Goal: Transaction & Acquisition: Book appointment/travel/reservation

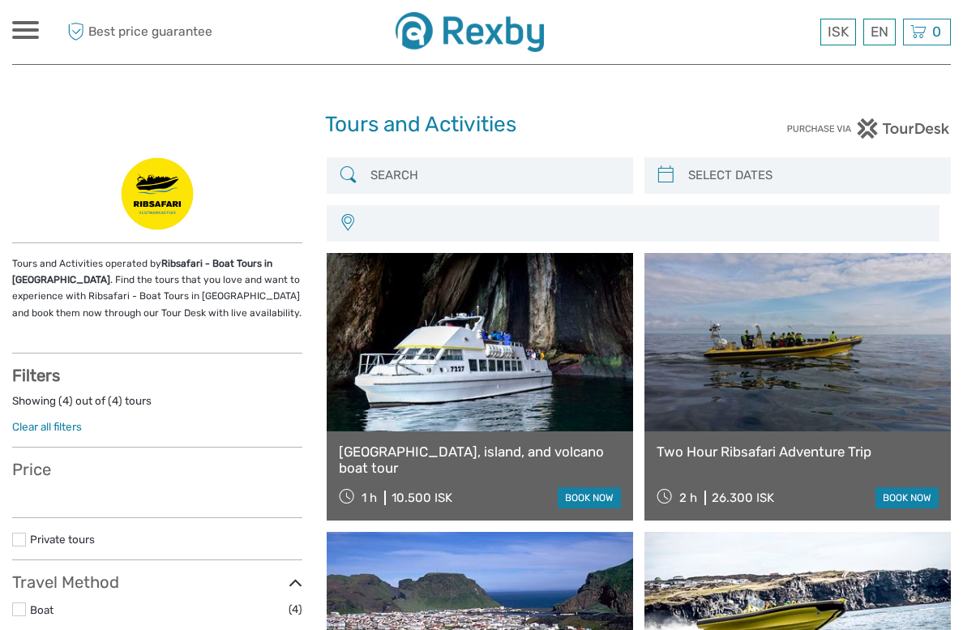
select select
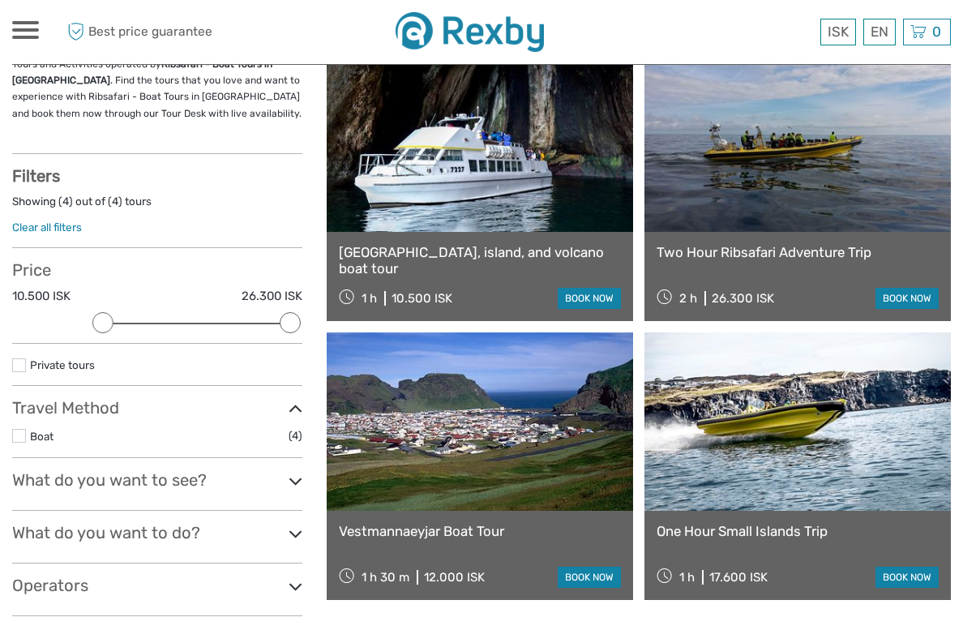
scroll to position [204, 0]
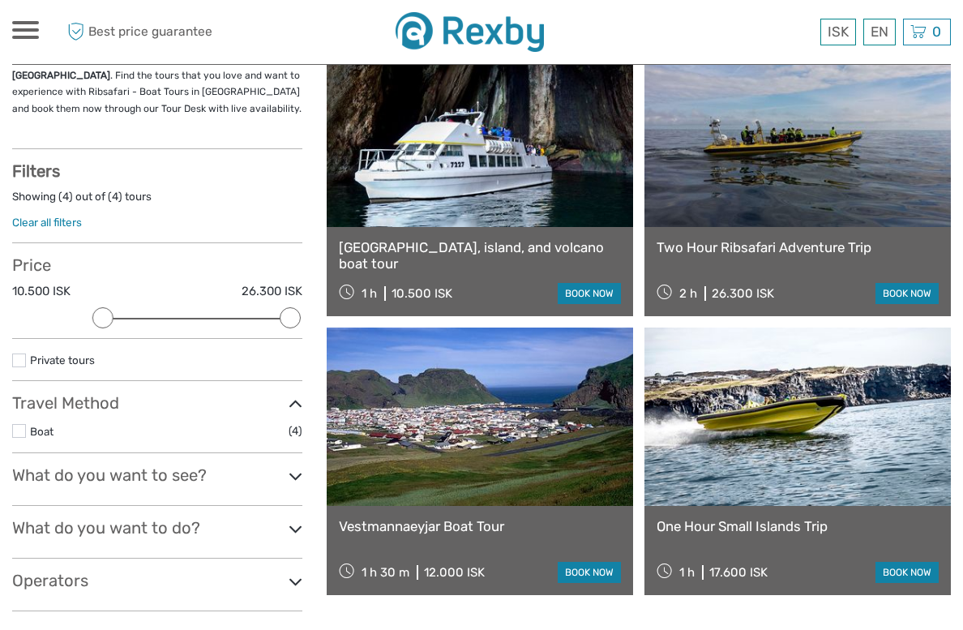
click at [757, 181] on link at bounding box center [798, 138] width 307 height 178
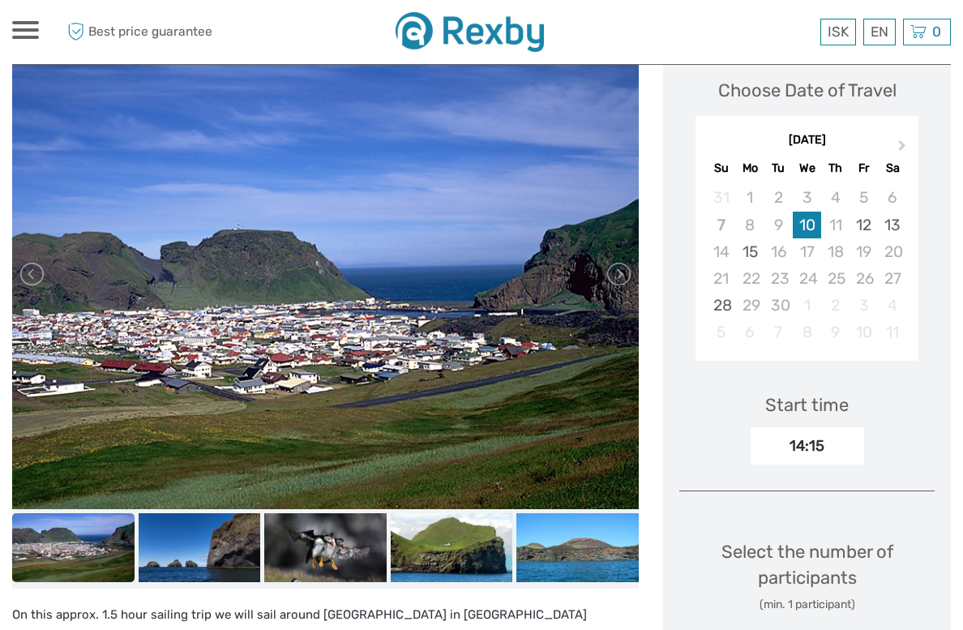
scroll to position [227, 0]
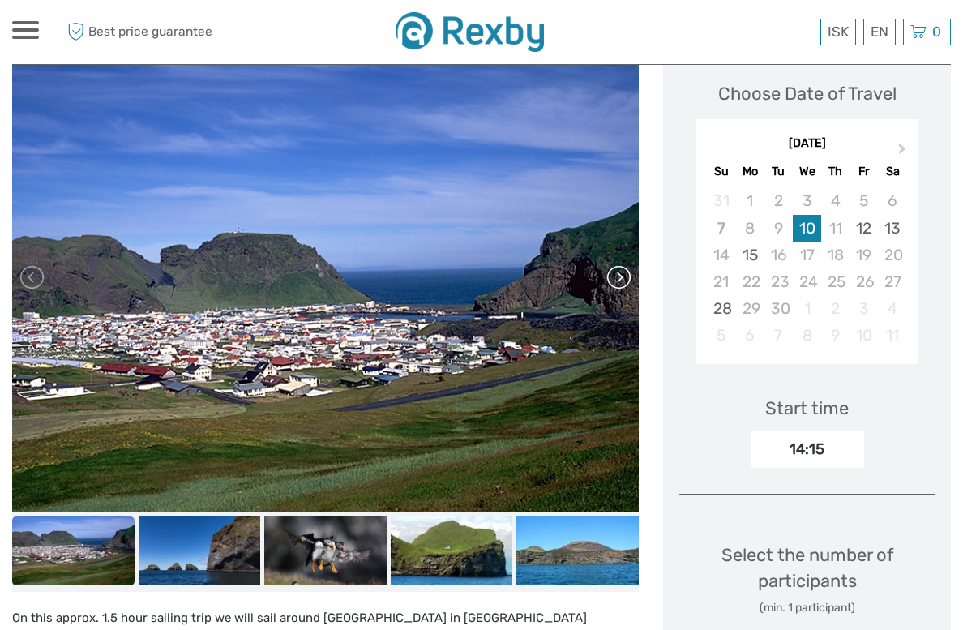
click at [619, 287] on link at bounding box center [618, 277] width 26 height 26
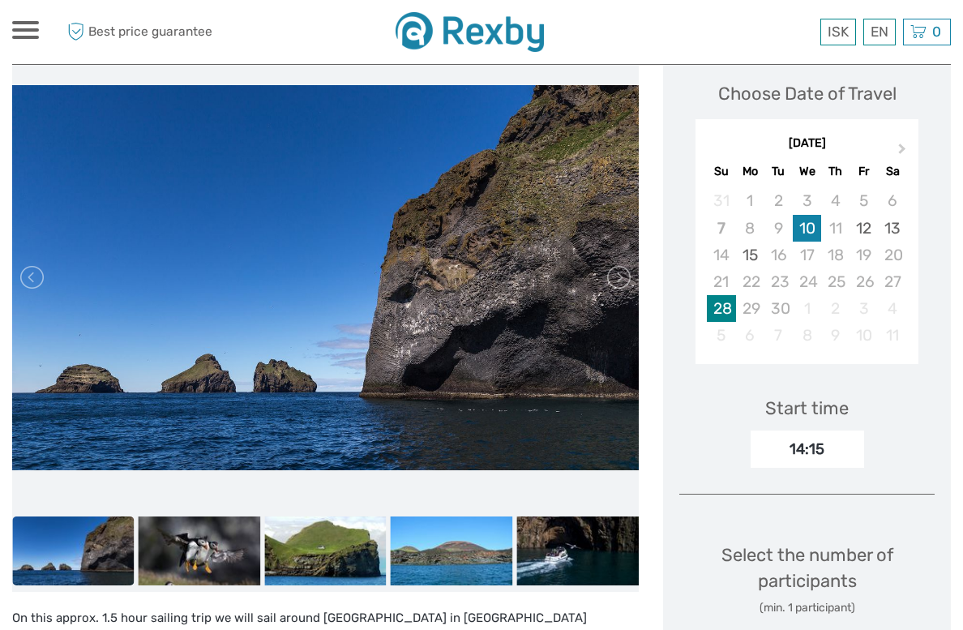
click at [722, 312] on div "28" at bounding box center [721, 308] width 28 height 27
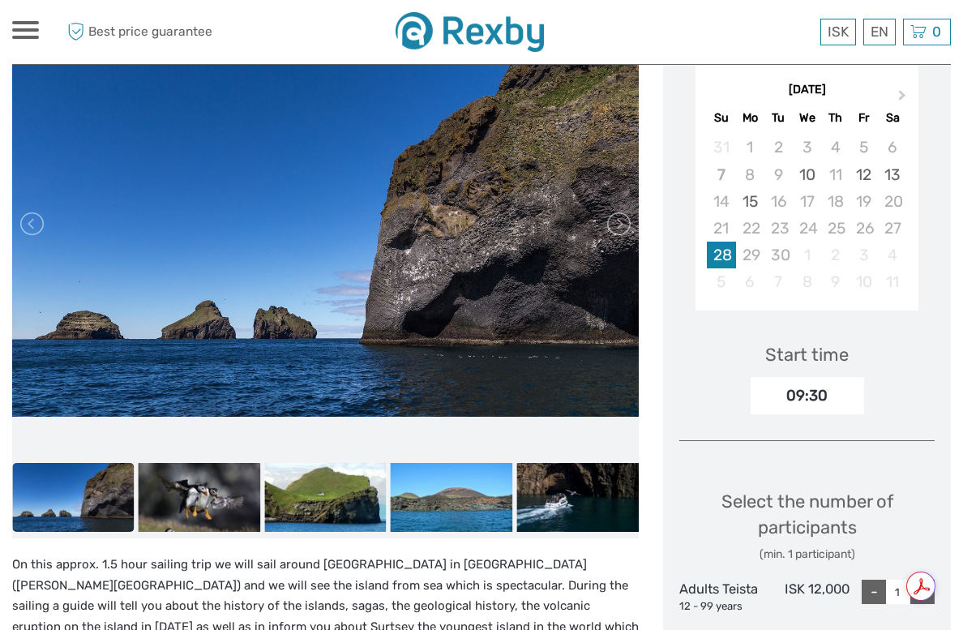
scroll to position [296, 0]
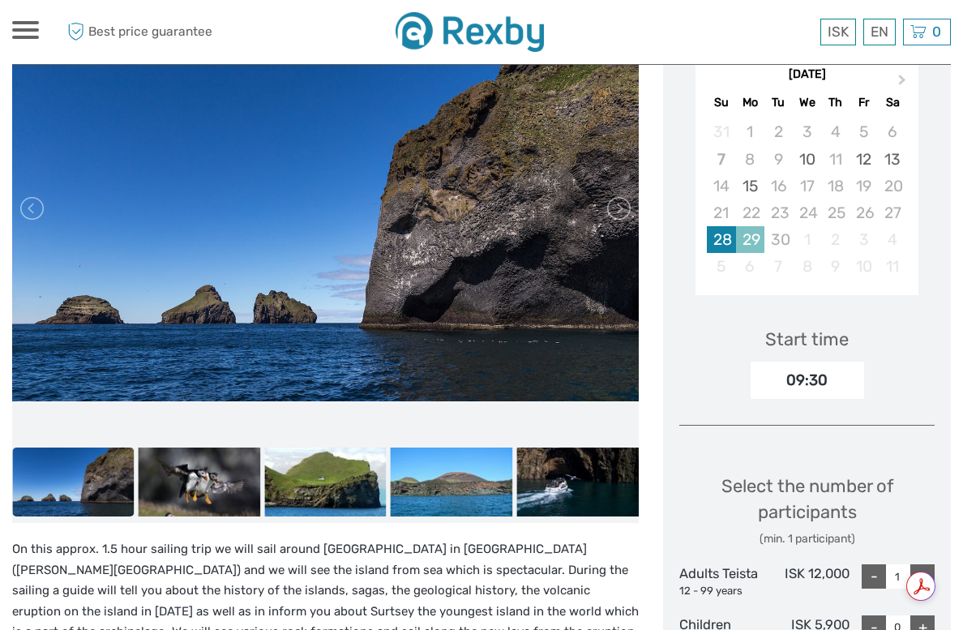
click at [752, 239] on div "29" at bounding box center [750, 239] width 28 height 27
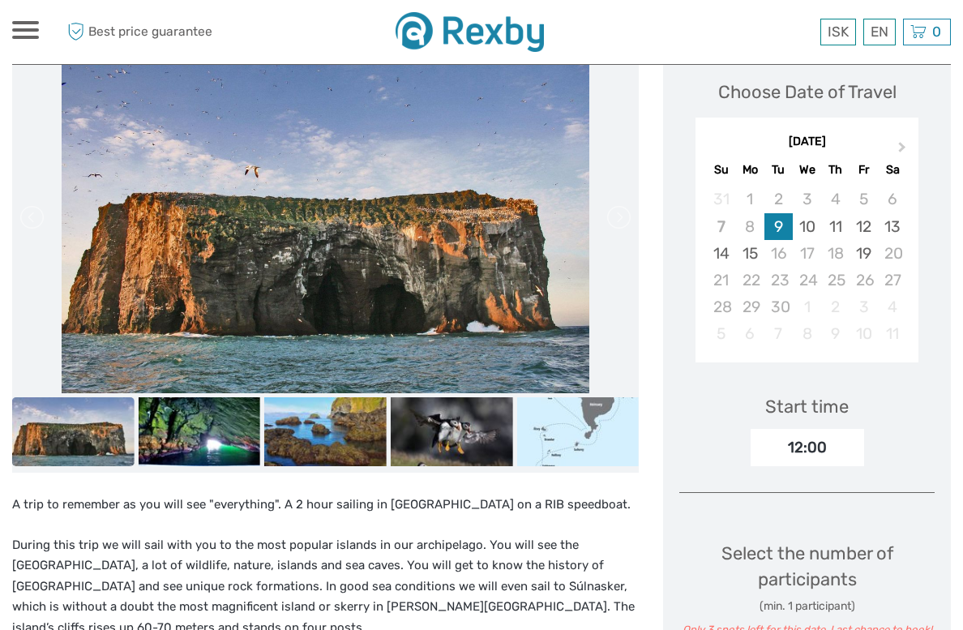
scroll to position [173, 0]
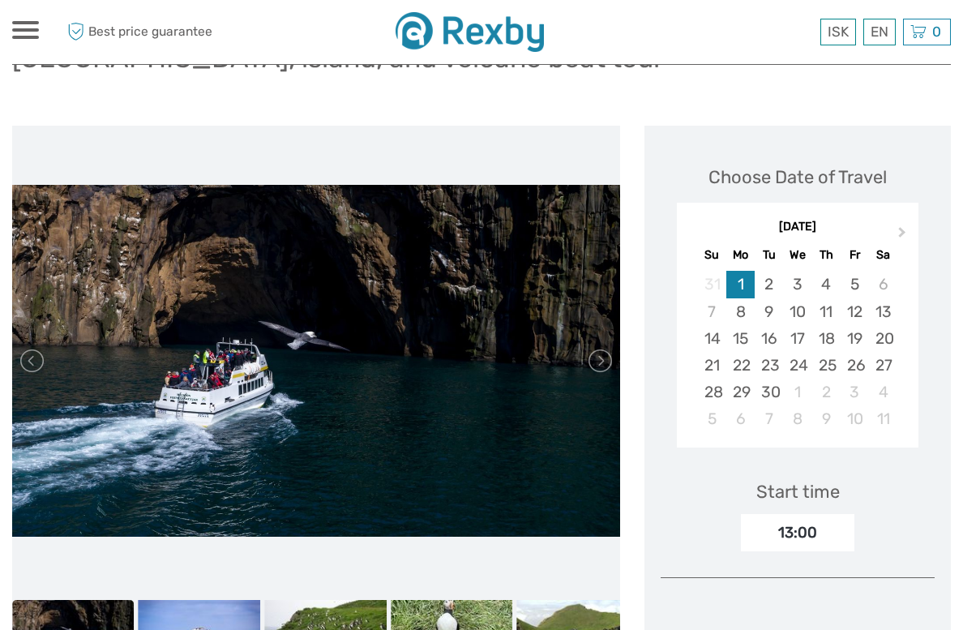
scroll to position [149, 0]
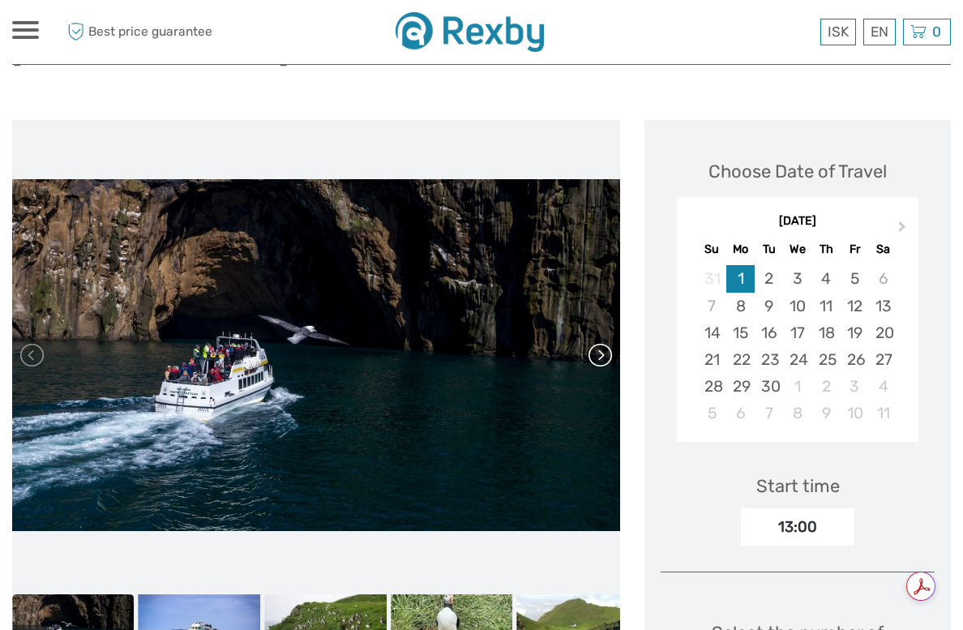
click at [612, 360] on link at bounding box center [599, 355] width 26 height 26
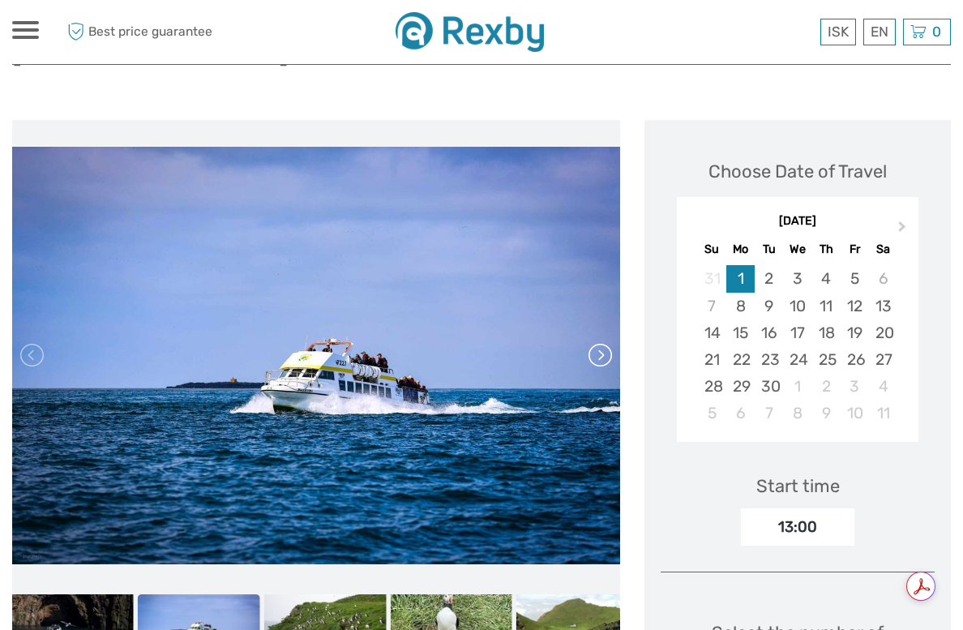
click at [612, 359] on link at bounding box center [599, 355] width 26 height 26
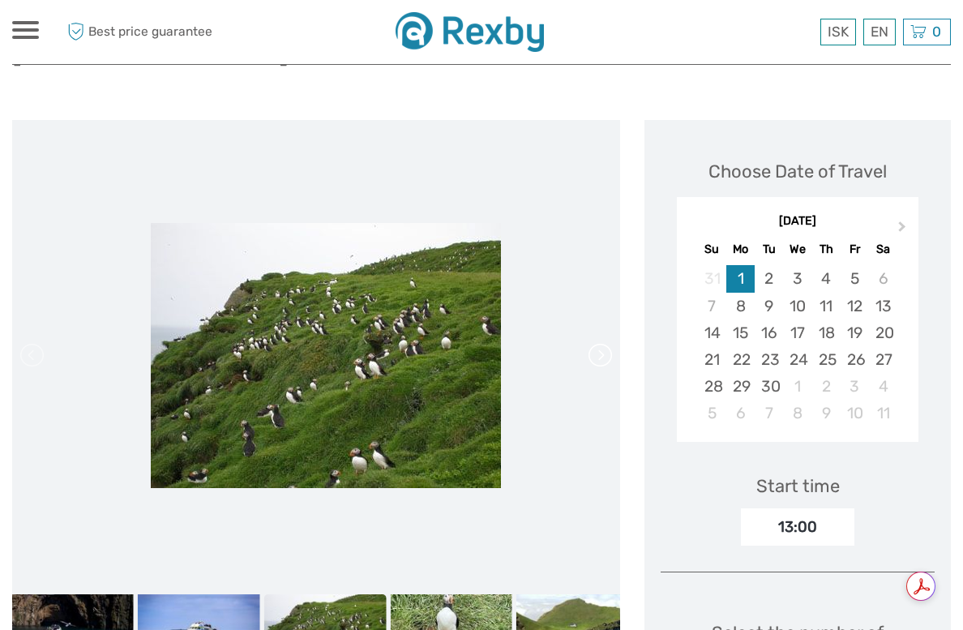
click at [612, 359] on link at bounding box center [599, 355] width 26 height 26
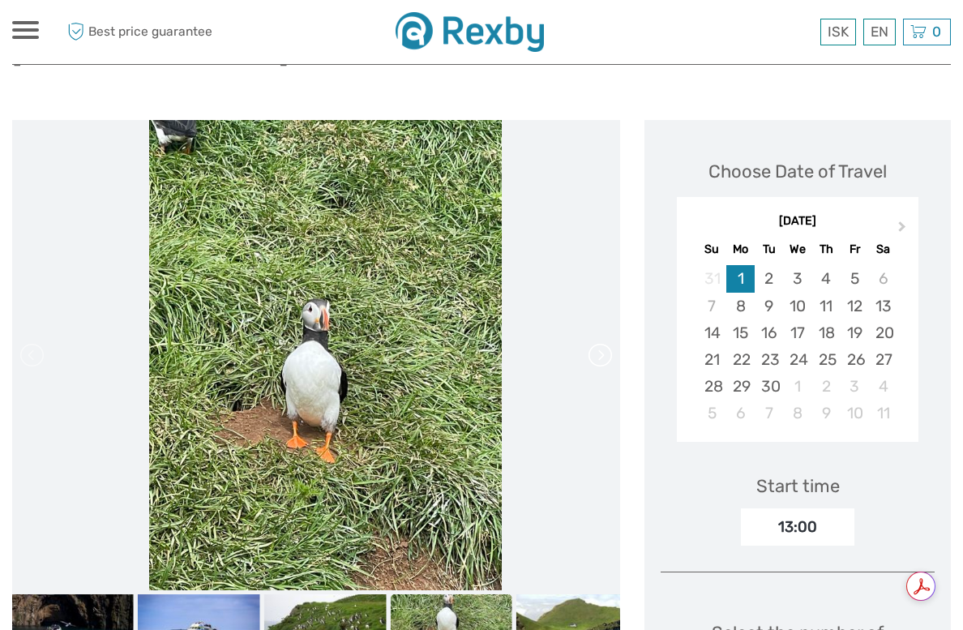
click at [612, 359] on link at bounding box center [599, 355] width 26 height 26
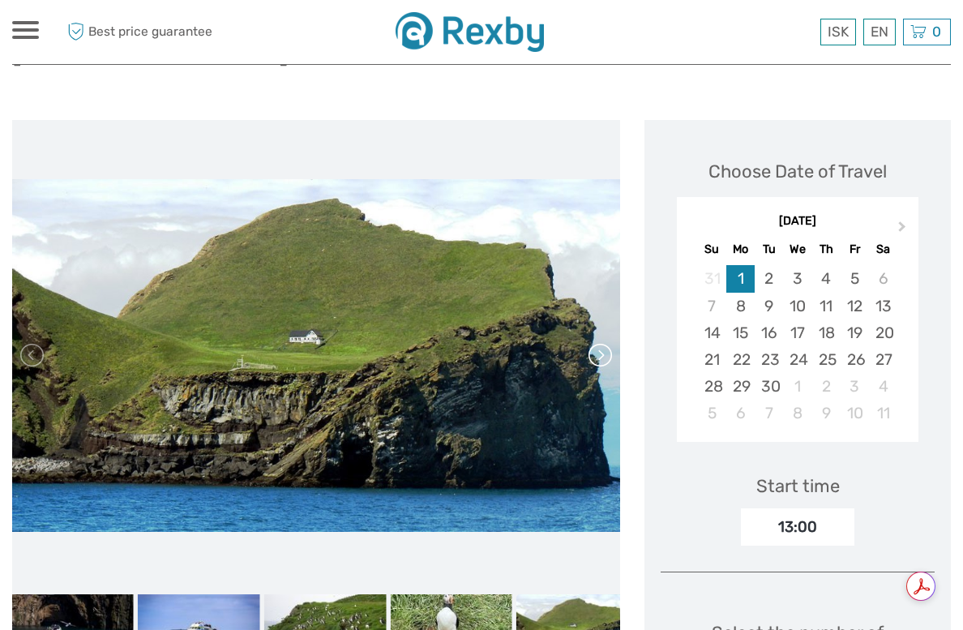
click at [612, 359] on link at bounding box center [599, 355] width 26 height 26
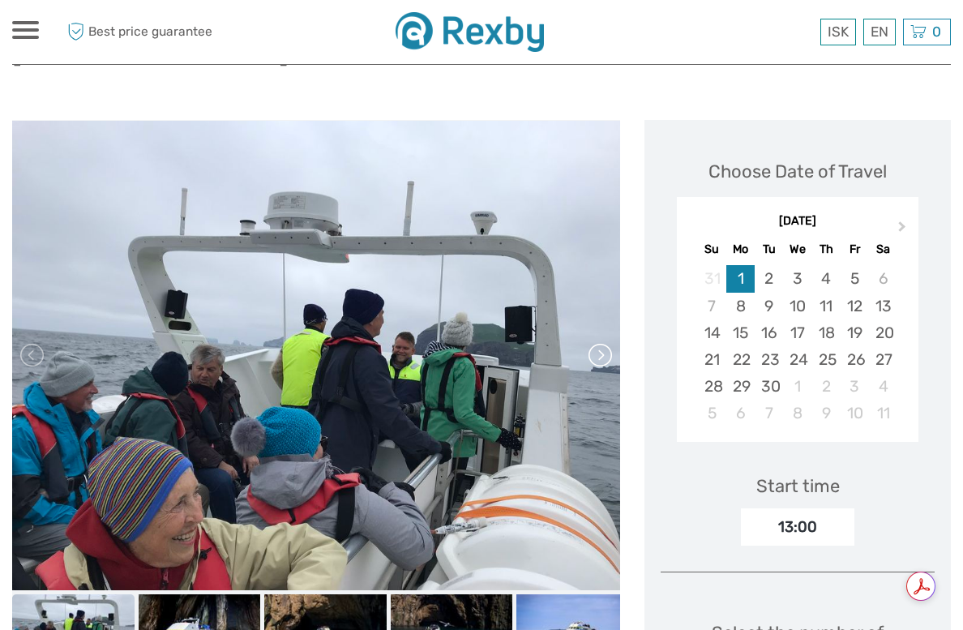
click at [612, 359] on link at bounding box center [599, 355] width 26 height 26
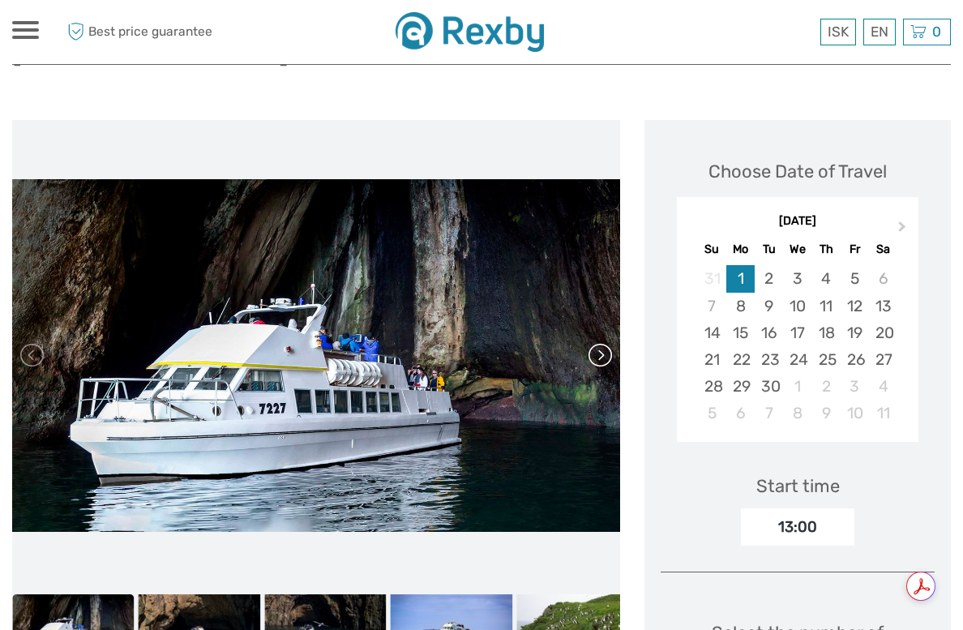
click at [612, 359] on link at bounding box center [599, 355] width 26 height 26
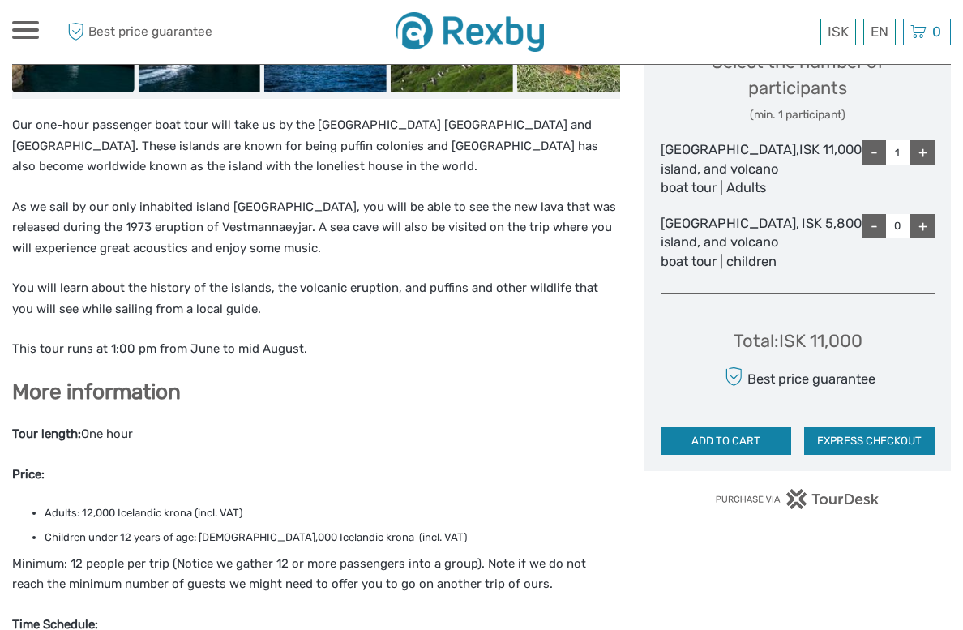
scroll to position [745, 0]
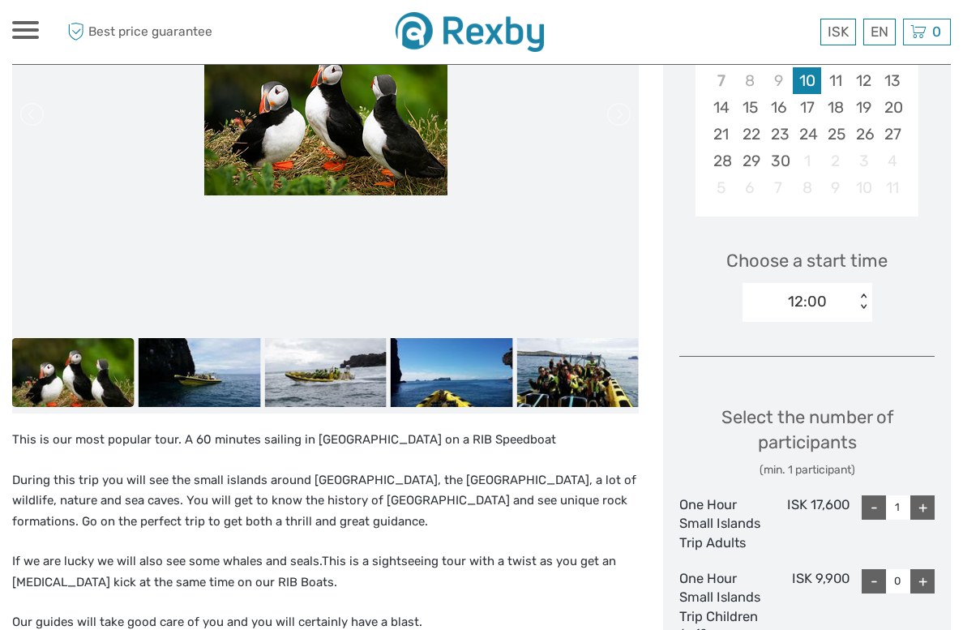
scroll to position [430, 0]
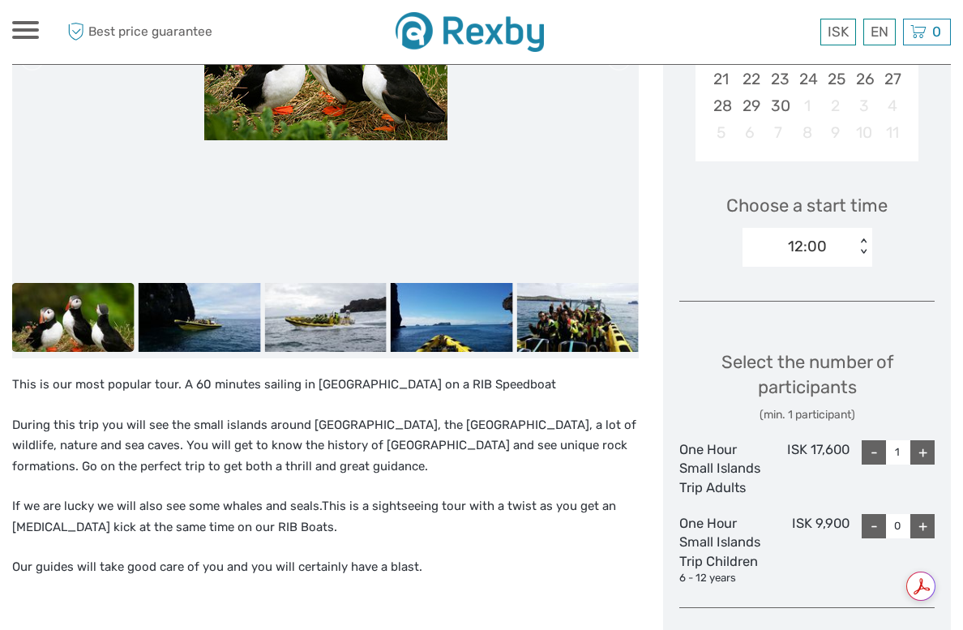
click at [438, 493] on div "This is our most popular tour. A 60 minutes sailing in [GEOGRAPHIC_DATA] on a R…" at bounding box center [325, 503] width 627 height 257
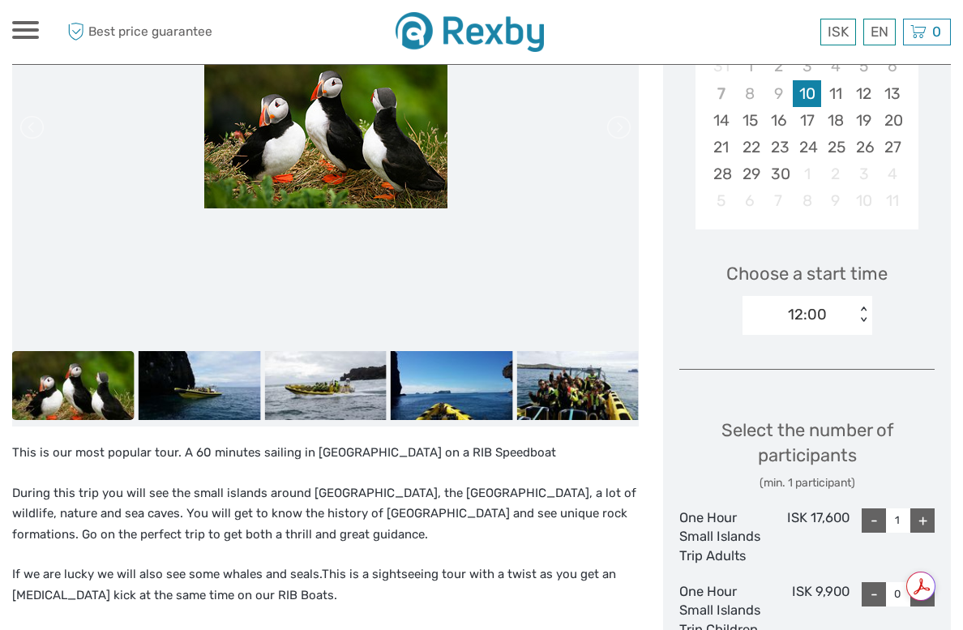
scroll to position [143, 0]
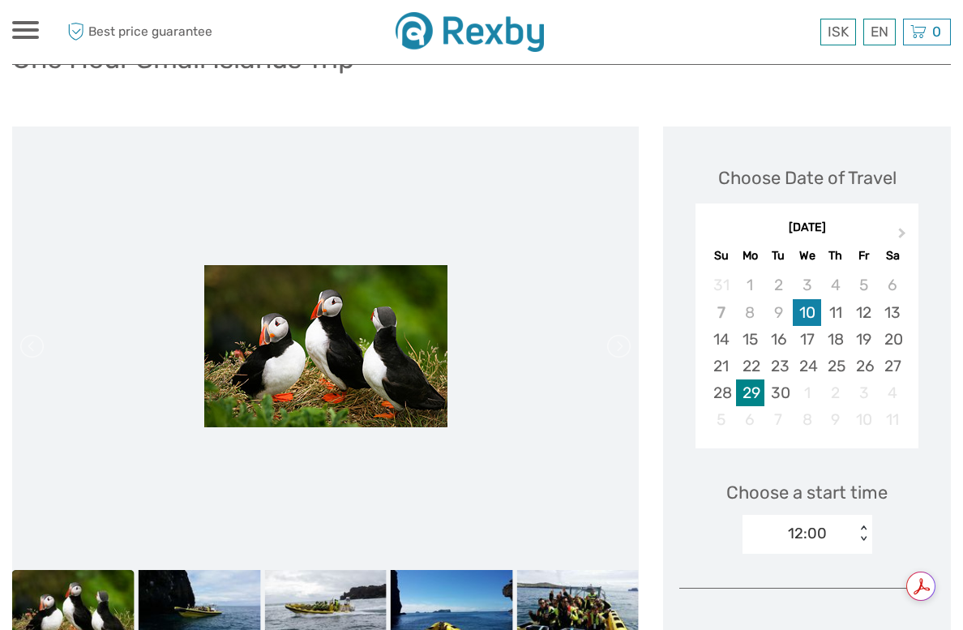
click at [756, 395] on div "29" at bounding box center [750, 393] width 28 height 27
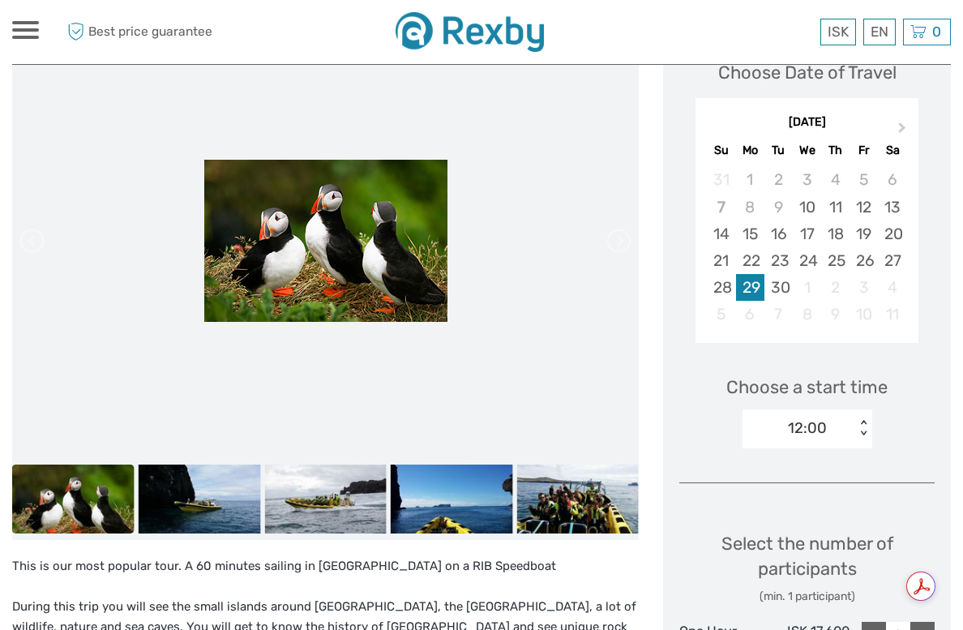
scroll to position [298, 0]
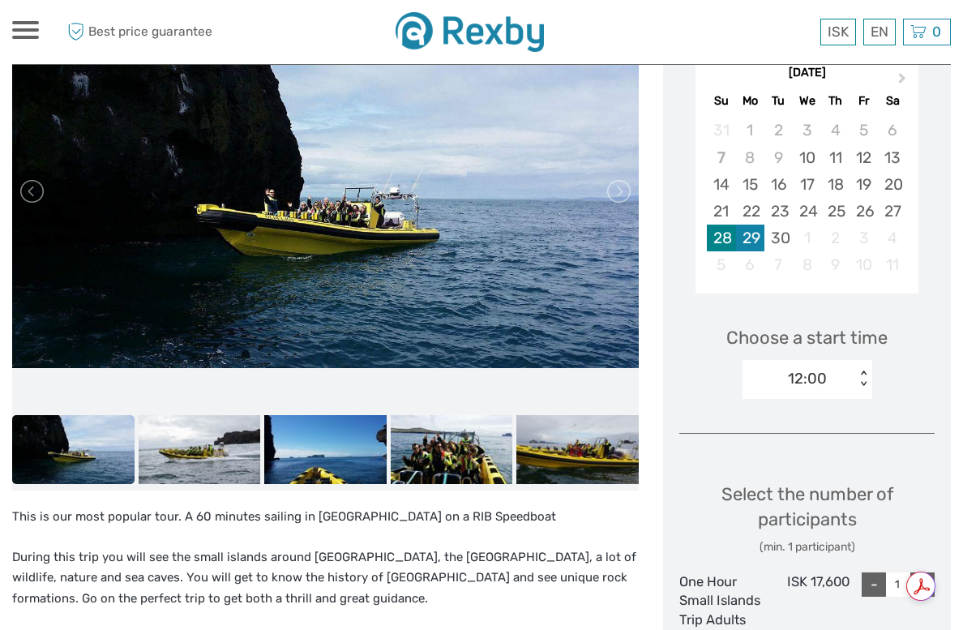
click at [723, 241] on div "28" at bounding box center [721, 238] width 28 height 27
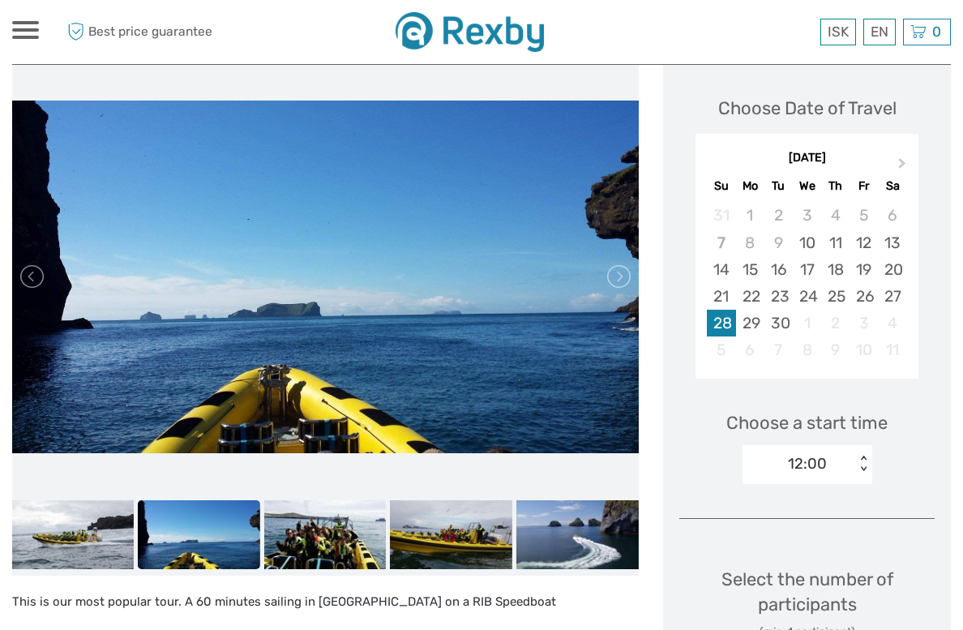
scroll to position [224, 0]
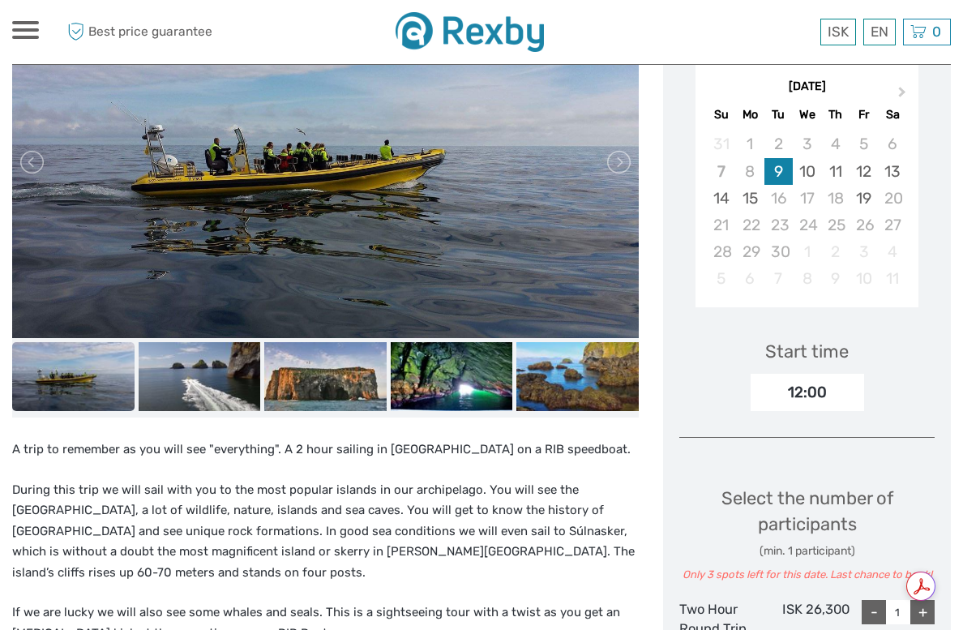
scroll to position [282, 0]
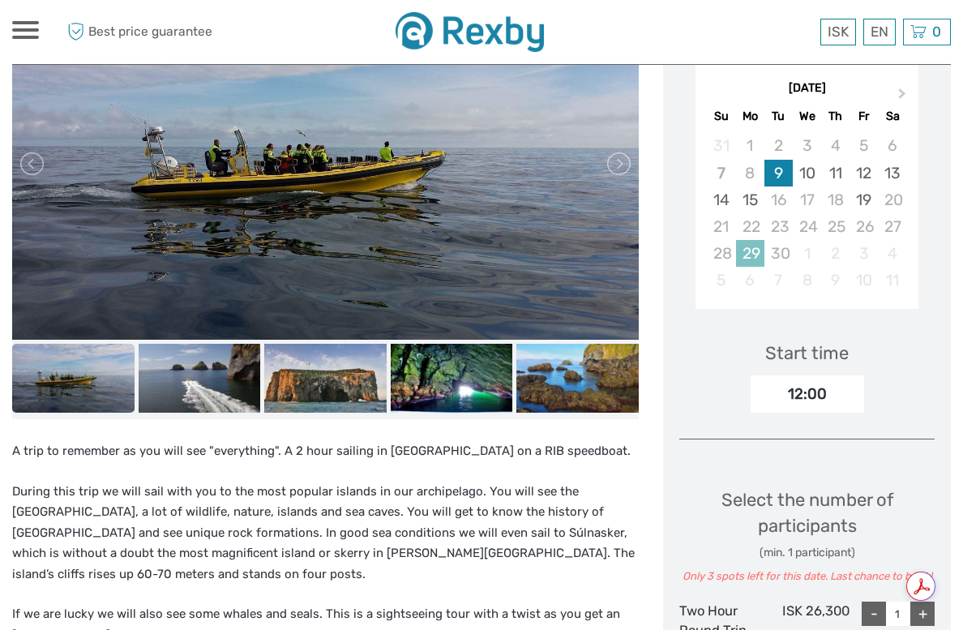
click at [752, 252] on div "29" at bounding box center [750, 253] width 28 height 27
click at [783, 252] on div "30" at bounding box center [779, 253] width 28 height 27
